Goal: Obtain resource: Obtain resource

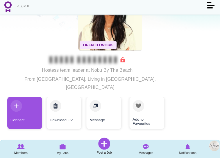
scroll to position [43, 0]
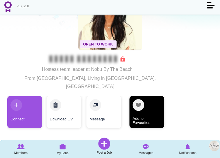
click at [162, 105] on link "Add to Favourites" at bounding box center [147, 112] width 35 height 32
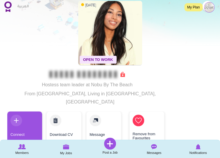
scroll to position [24, 0]
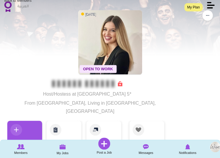
scroll to position [19, 0]
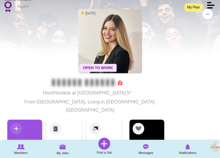
click at [140, 123] on link "Add to Favourites" at bounding box center [147, 135] width 35 height 32
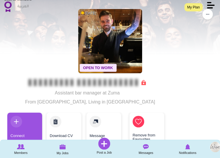
scroll to position [20, 0]
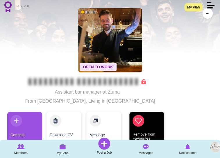
click at [152, 121] on link "Remove from Favourites" at bounding box center [147, 128] width 35 height 32
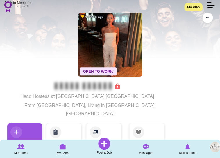
scroll to position [27, 0]
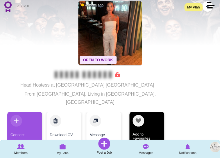
click at [154, 112] on link "Add to Favourites" at bounding box center [147, 128] width 35 height 32
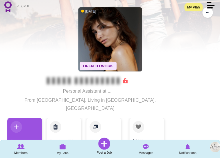
scroll to position [27, 0]
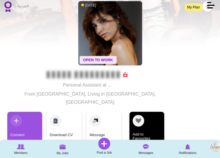
click at [153, 112] on link "Add to Favourites" at bounding box center [147, 128] width 35 height 32
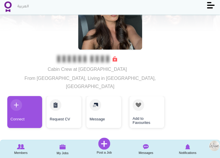
scroll to position [45, 0]
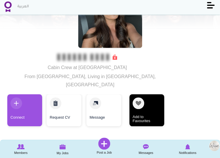
click at [144, 95] on link "Add to Favourites" at bounding box center [147, 110] width 35 height 32
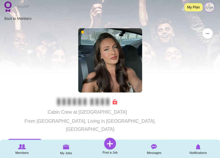
scroll to position [0, 0]
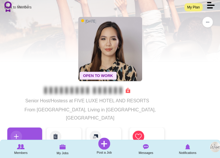
scroll to position [13, 0]
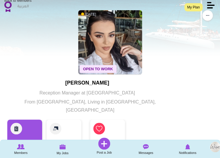
scroll to position [17, 0]
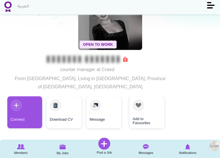
scroll to position [44, 0]
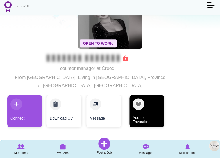
click at [154, 95] on link "Add to Favourites" at bounding box center [147, 111] width 35 height 32
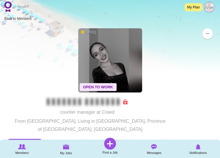
scroll to position [0, 0]
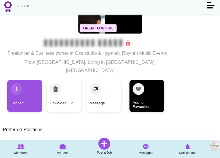
scroll to position [59, 0]
click at [154, 80] on link "Add to Favourites" at bounding box center [147, 96] width 35 height 32
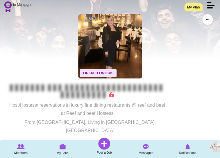
scroll to position [15, 0]
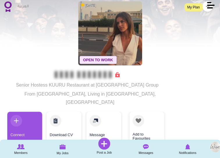
scroll to position [27, 0]
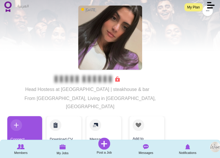
scroll to position [30, 0]
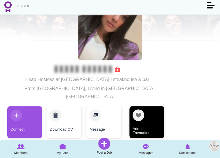
click at [153, 116] on link "Add to Favourites" at bounding box center [147, 122] width 35 height 32
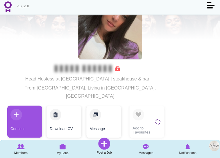
scroll to position [33, 0]
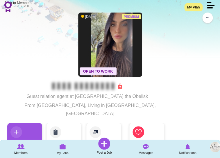
scroll to position [21, 0]
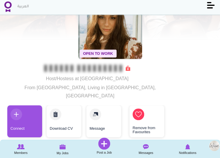
scroll to position [34, 0]
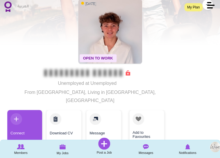
scroll to position [30, 0]
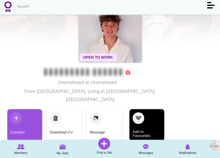
click at [156, 115] on link "Add to Favourites" at bounding box center [147, 125] width 35 height 32
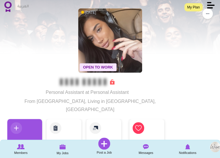
scroll to position [20, 0]
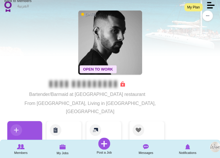
scroll to position [18, 0]
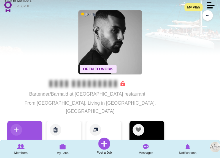
click at [152, 121] on link "Add to Favourites" at bounding box center [147, 137] width 35 height 32
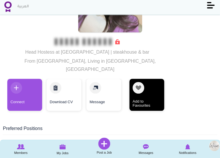
scroll to position [62, 0]
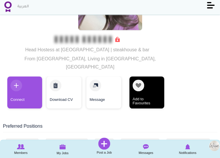
click at [155, 86] on link "Add to Favourites" at bounding box center [147, 92] width 35 height 32
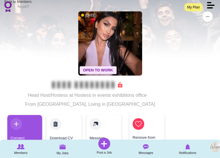
scroll to position [17, 0]
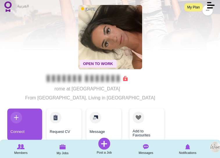
scroll to position [25, 0]
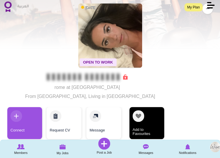
click at [150, 117] on link "Add to Favourites" at bounding box center [147, 123] width 35 height 32
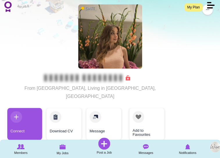
scroll to position [27, 0]
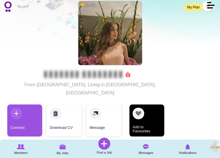
click at [146, 115] on link "Add to Favourites" at bounding box center [147, 120] width 35 height 32
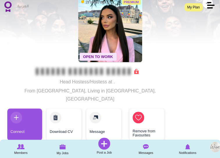
scroll to position [32, 0]
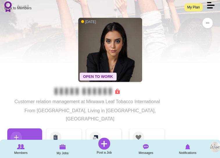
scroll to position [10, 0]
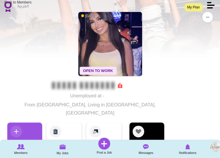
scroll to position [18, 0]
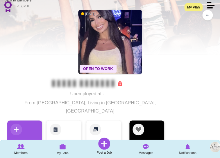
click at [151, 127] on link "Add to Favourites" at bounding box center [147, 136] width 35 height 32
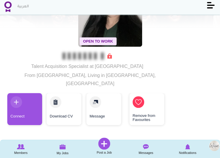
scroll to position [48, 0]
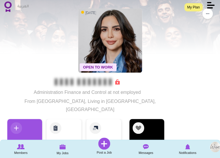
scroll to position [20, 0]
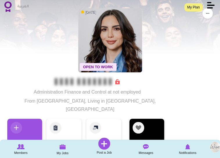
click at [137, 122] on link "Add to Favourites" at bounding box center [147, 134] width 35 height 32
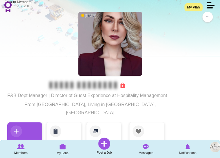
scroll to position [17, 0]
drag, startPoint x: 159, startPoint y: 3, endPoint x: 119, endPoint y: 7, distance: 40.1
click at [119, 7] on div "Toggle navigation" at bounding box center [110, 7] width 212 height 12
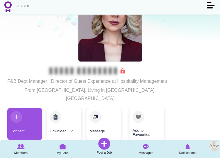
scroll to position [31, 0]
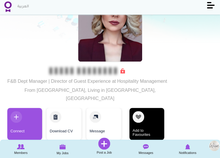
click at [143, 108] on link "Add to Favourites" at bounding box center [147, 124] width 35 height 32
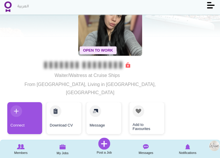
scroll to position [38, 0]
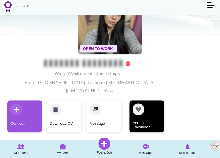
click at [153, 112] on link "Add to Favourites" at bounding box center [147, 116] width 35 height 32
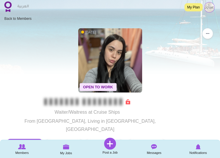
scroll to position [0, 0]
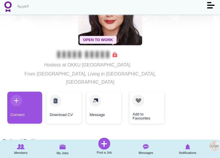
scroll to position [48, 0]
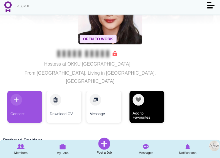
click at [153, 91] on link "Add to Favourites" at bounding box center [147, 107] width 35 height 32
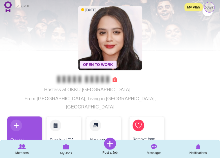
scroll to position [22, 0]
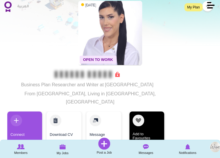
scroll to position [29, 0]
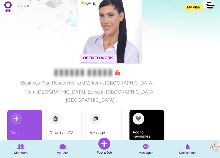
click at [147, 123] on link "Add to Favourites" at bounding box center [147, 125] width 35 height 32
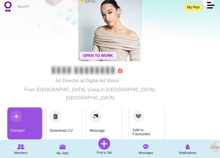
scroll to position [32, 0]
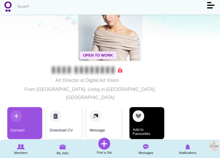
click at [140, 116] on link "Add to Favourites" at bounding box center [147, 123] width 35 height 32
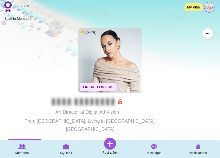
scroll to position [0, 0]
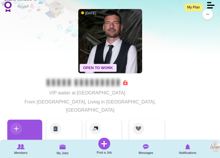
scroll to position [20, 0]
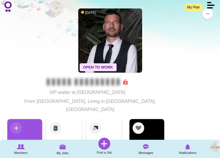
click at [155, 125] on link "Add to Favourites" at bounding box center [147, 135] width 35 height 32
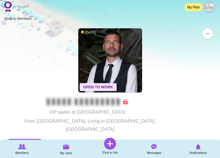
scroll to position [0, 0]
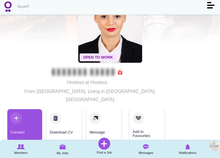
scroll to position [32, 0]
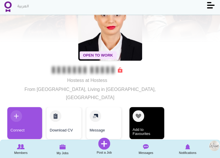
click at [147, 107] on link "Add to Favourites" at bounding box center [147, 123] width 35 height 32
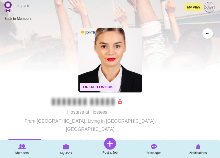
scroll to position [0, 0]
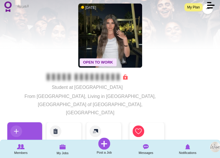
scroll to position [26, 0]
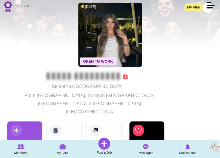
click at [141, 122] on link "Remove from Favourites" at bounding box center [147, 137] width 35 height 32
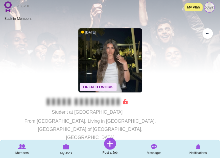
scroll to position [0, 0]
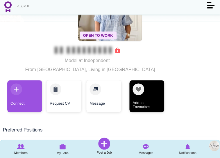
scroll to position [42, 0]
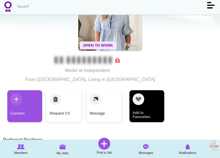
click at [148, 102] on link "Add to Favourites" at bounding box center [147, 106] width 35 height 32
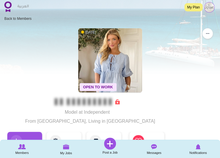
scroll to position [0, 0]
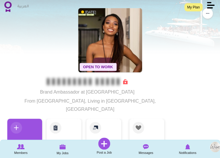
scroll to position [24, 0]
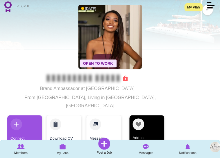
click at [152, 115] on link "Add to Favourites" at bounding box center [147, 131] width 35 height 32
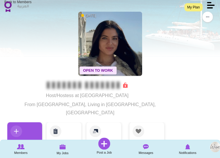
scroll to position [24, 0]
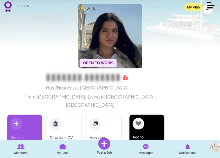
click at [145, 122] on link "Add to Favourites" at bounding box center [147, 130] width 35 height 32
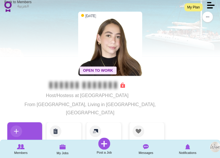
scroll to position [22, 0]
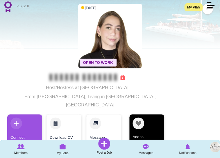
click at [152, 114] on link "Add to Favourites" at bounding box center [147, 130] width 35 height 32
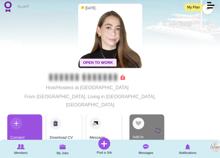
scroll to position [24, 0]
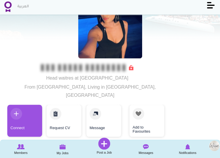
scroll to position [30, 0]
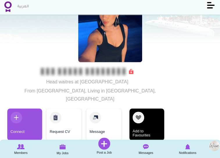
click at [149, 121] on link "Add to Favourites" at bounding box center [147, 124] width 35 height 32
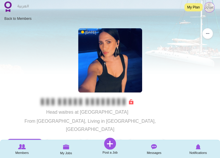
scroll to position [0, 0]
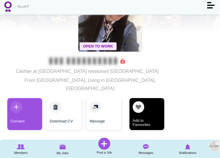
click at [146, 99] on link "Add to Favourites" at bounding box center [147, 114] width 35 height 32
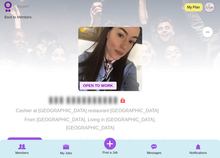
scroll to position [1, 0]
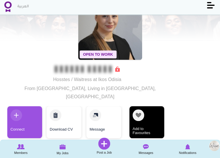
click at [148, 118] on link "Add to Favourites" at bounding box center [147, 122] width 35 height 32
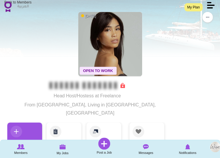
scroll to position [22, 0]
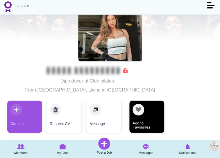
scroll to position [31, 0]
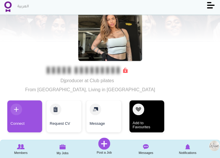
click at [145, 114] on link "Add to Favourites" at bounding box center [147, 116] width 35 height 32
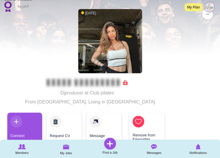
scroll to position [13, 0]
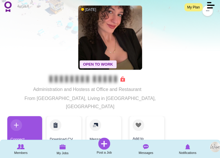
scroll to position [30, 0]
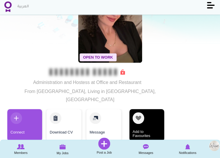
click at [154, 109] on link "Add to Favourites" at bounding box center [147, 125] width 35 height 32
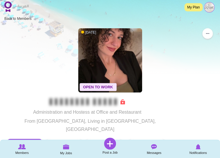
scroll to position [0, 0]
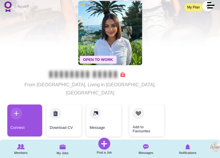
scroll to position [29, 0]
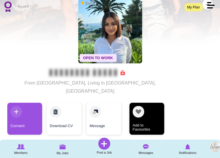
click at [146, 109] on link "Add to Favourites" at bounding box center [147, 118] width 35 height 32
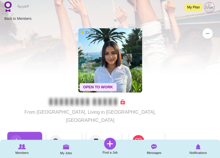
scroll to position [0, 0]
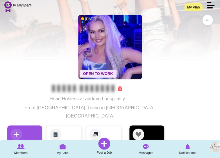
scroll to position [13, 0]
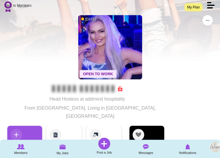
click at [155, 131] on link "Add to Favourites" at bounding box center [147, 141] width 35 height 32
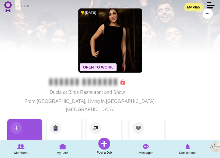
scroll to position [20, 0]
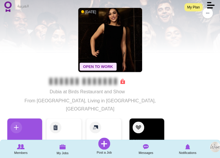
click at [144, 121] on link "Add to Favourites" at bounding box center [147, 134] width 35 height 32
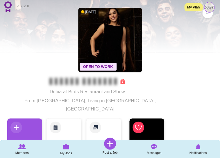
click at [155, 125] on link "Remove from Favourites" at bounding box center [147, 134] width 35 height 32
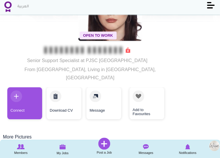
scroll to position [61, 0]
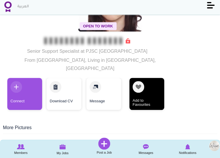
click at [139, 78] on link "Add to Favourites" at bounding box center [147, 94] width 35 height 32
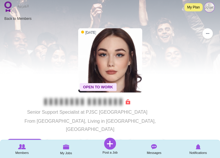
scroll to position [0, 0]
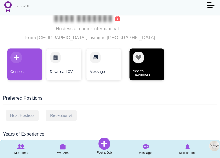
click at [141, 65] on link "Add to Favourites" at bounding box center [147, 64] width 35 height 32
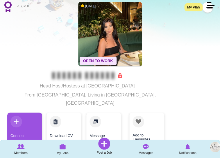
scroll to position [26, 0]
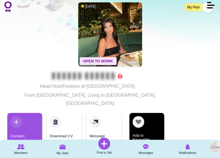
click at [146, 113] on link "Add to Favourites" at bounding box center [147, 129] width 35 height 32
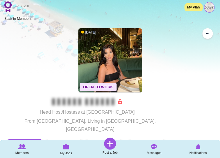
scroll to position [0, 0]
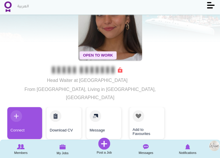
scroll to position [32, 0]
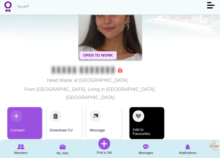
click at [154, 111] on link "Add to Favourites" at bounding box center [147, 123] width 35 height 32
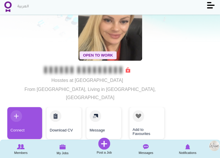
scroll to position [36, 0]
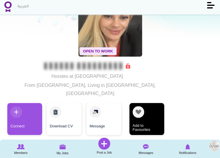
click at [148, 105] on link "Add to Favourites" at bounding box center [147, 119] width 35 height 32
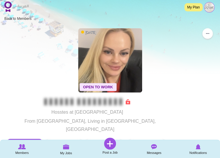
scroll to position [0, 0]
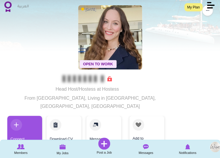
scroll to position [23, 0]
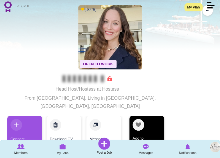
click at [153, 117] on link "Add to Favourites" at bounding box center [147, 132] width 35 height 32
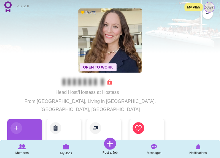
scroll to position [18, 0]
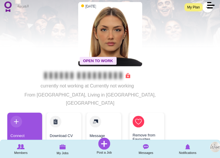
scroll to position [27, 0]
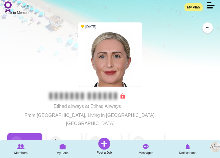
scroll to position [23, 0]
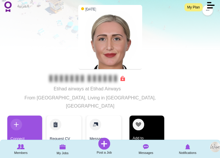
click at [136, 115] on link "Add to Favourites" at bounding box center [147, 131] width 35 height 32
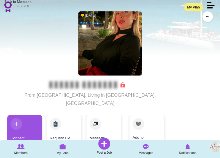
scroll to position [17, 0]
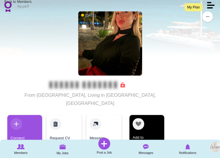
click at [140, 124] on link "Add to Favourites" at bounding box center [147, 131] width 35 height 32
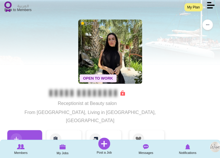
scroll to position [12, 0]
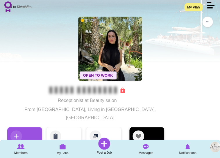
click at [141, 129] on link "Add to Favourites" at bounding box center [147, 143] width 35 height 32
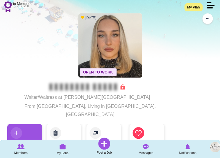
scroll to position [13, 0]
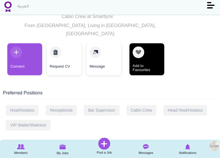
click at [149, 53] on link "Add to Favourites" at bounding box center [147, 59] width 35 height 32
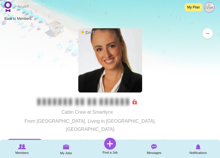
scroll to position [12, 0]
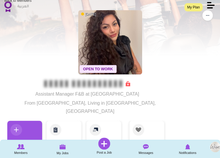
scroll to position [25, 0]
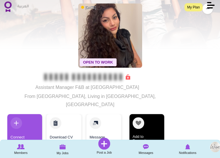
click at [146, 120] on link "Add to Favourites" at bounding box center [147, 130] width 35 height 32
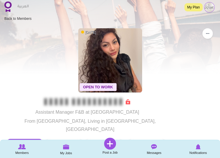
scroll to position [0, 0]
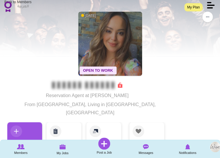
scroll to position [17, 0]
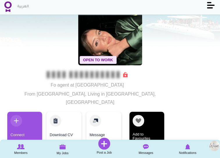
scroll to position [32, 0]
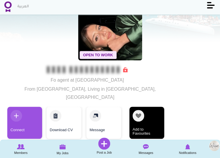
click at [143, 108] on link "Add to Favourites" at bounding box center [147, 123] width 35 height 32
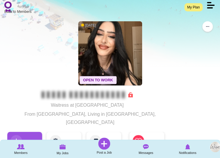
scroll to position [9, 0]
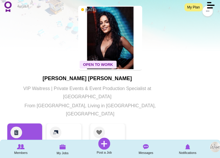
scroll to position [23, 0]
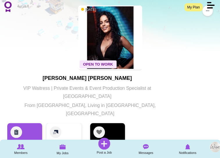
click at [115, 123] on link "Add to Favourites" at bounding box center [107, 139] width 35 height 32
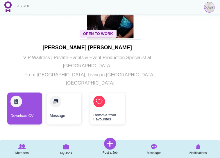
scroll to position [42, 0]
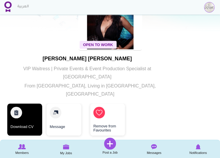
click at [33, 103] on link "Download CV" at bounding box center [24, 119] width 35 height 32
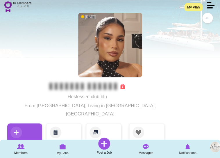
scroll to position [14, 0]
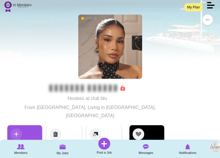
click at [148, 125] on link "Add to Favourites" at bounding box center [147, 141] width 35 height 32
click at [149, 125] on link "Add to Favourites" at bounding box center [147, 141] width 35 height 32
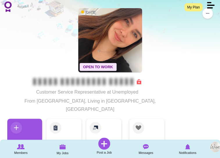
scroll to position [23, 0]
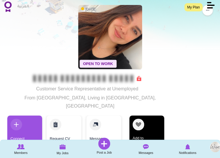
click at [133, 118] on link "Add to Favourites" at bounding box center [147, 131] width 35 height 32
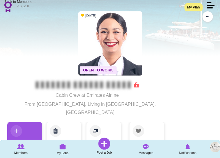
scroll to position [19, 0]
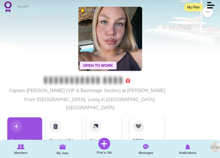
scroll to position [22, 0]
